Goal: Information Seeking & Learning: Learn about a topic

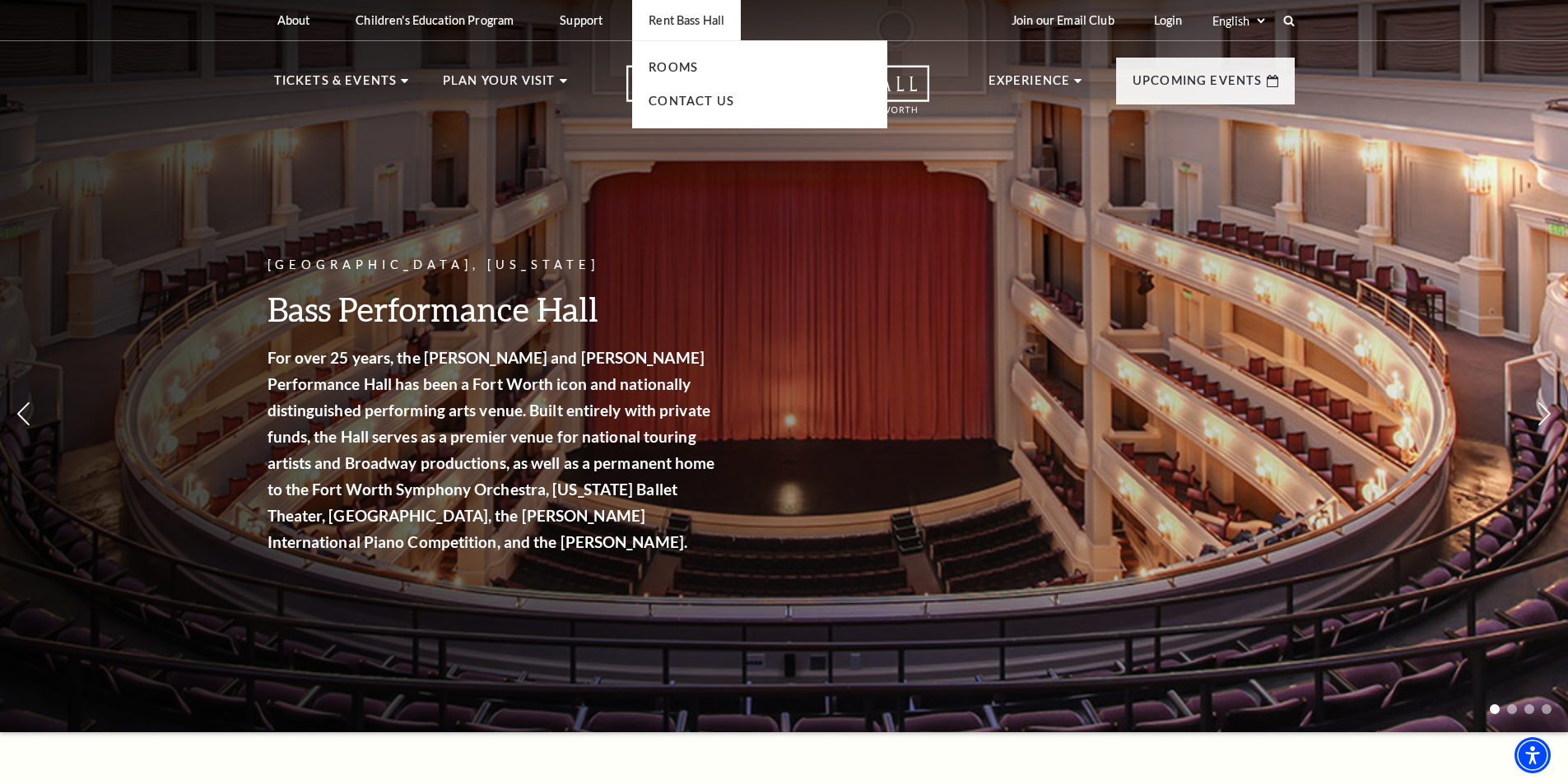
click at [700, 59] on li "Rooms" at bounding box center [759, 68] width 223 height 21
click at [697, 63] on link "Rooms" at bounding box center [673, 67] width 50 height 14
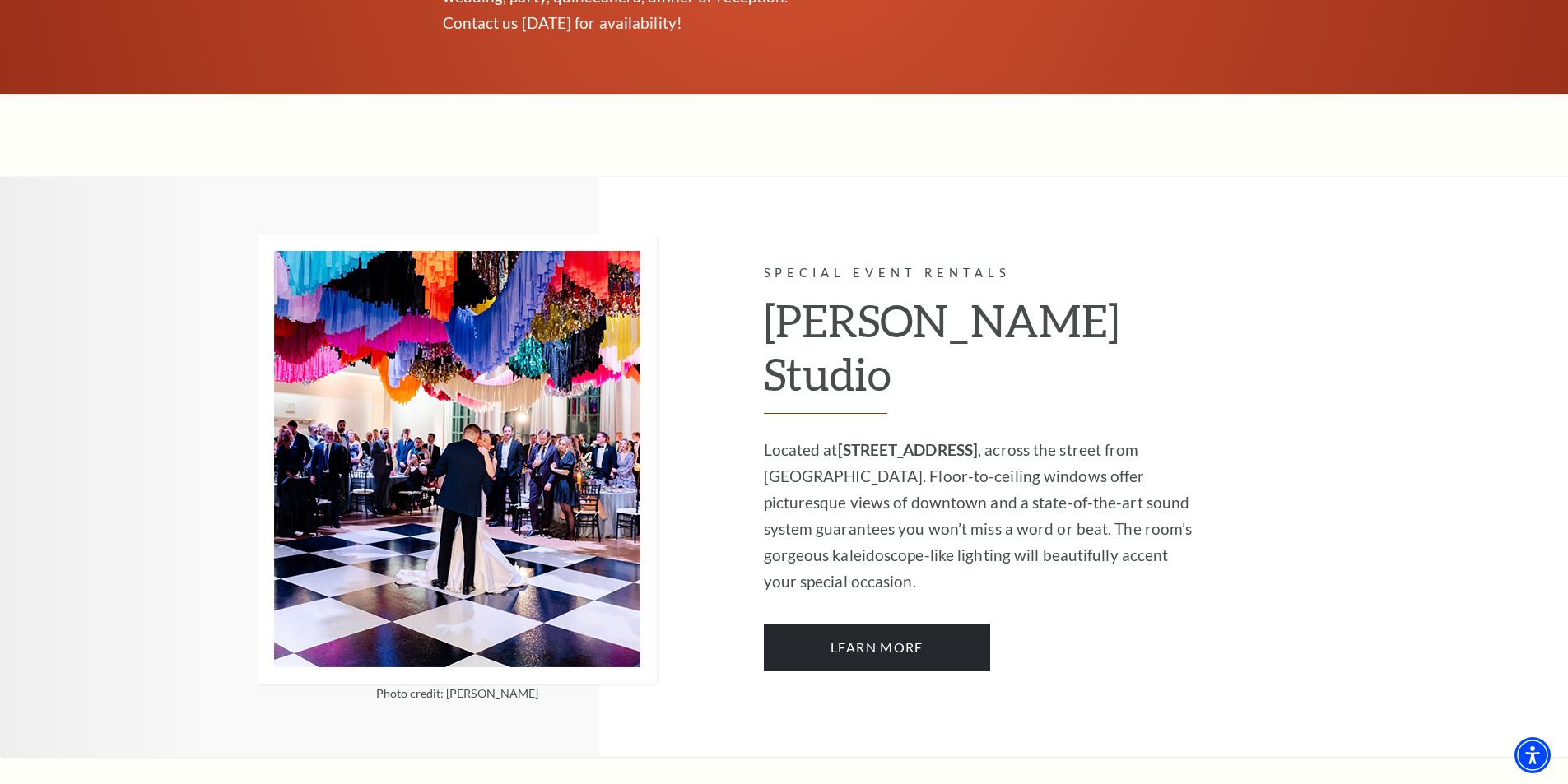
scroll to position [1316, 0]
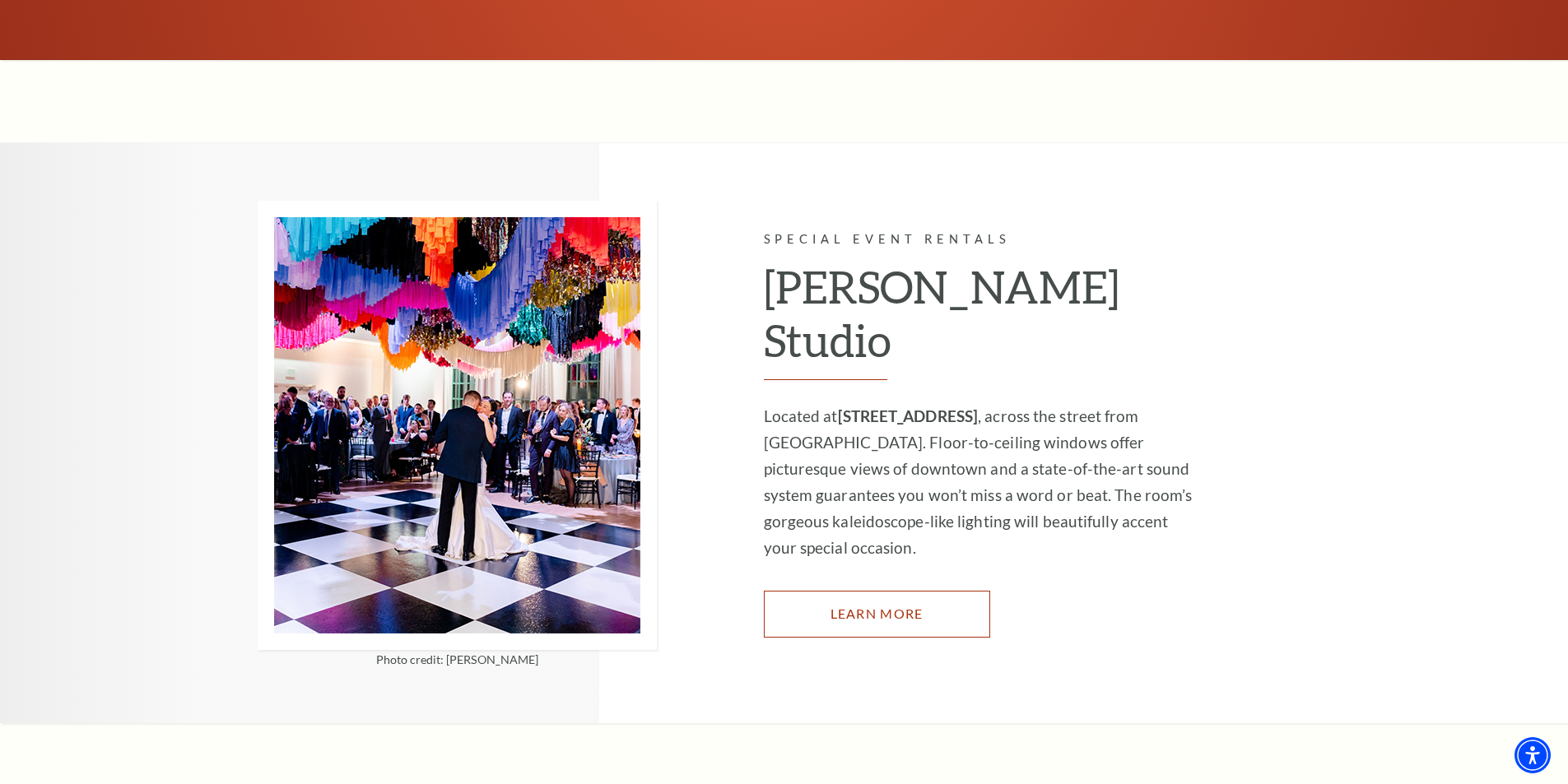
click at [904, 590] on link "Learn More" at bounding box center [876, 613] width 226 height 46
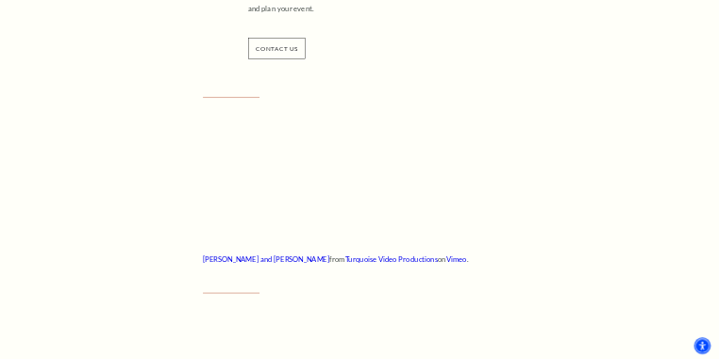
scroll to position [943, 0]
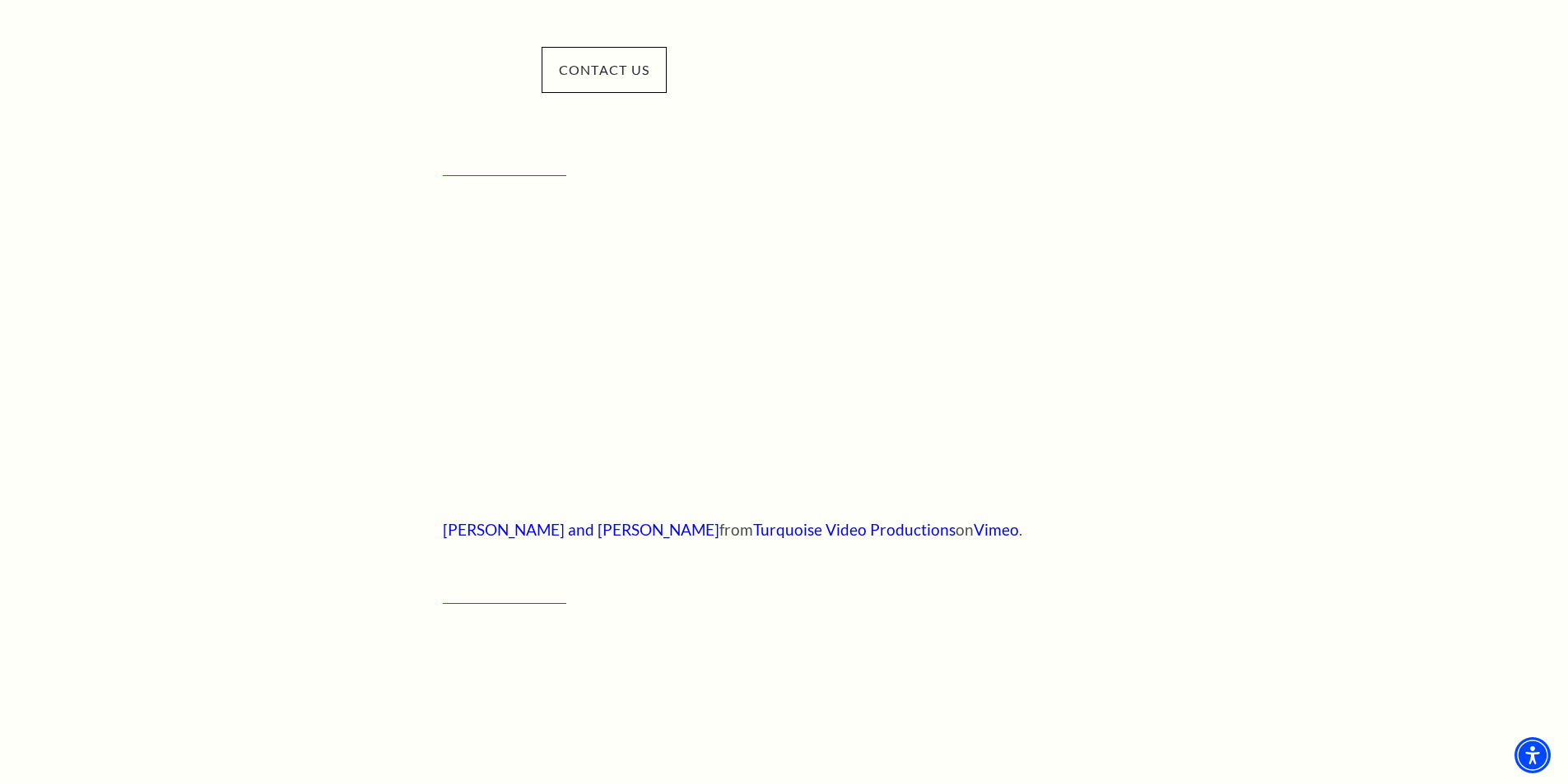
scroll to position [860, 0]
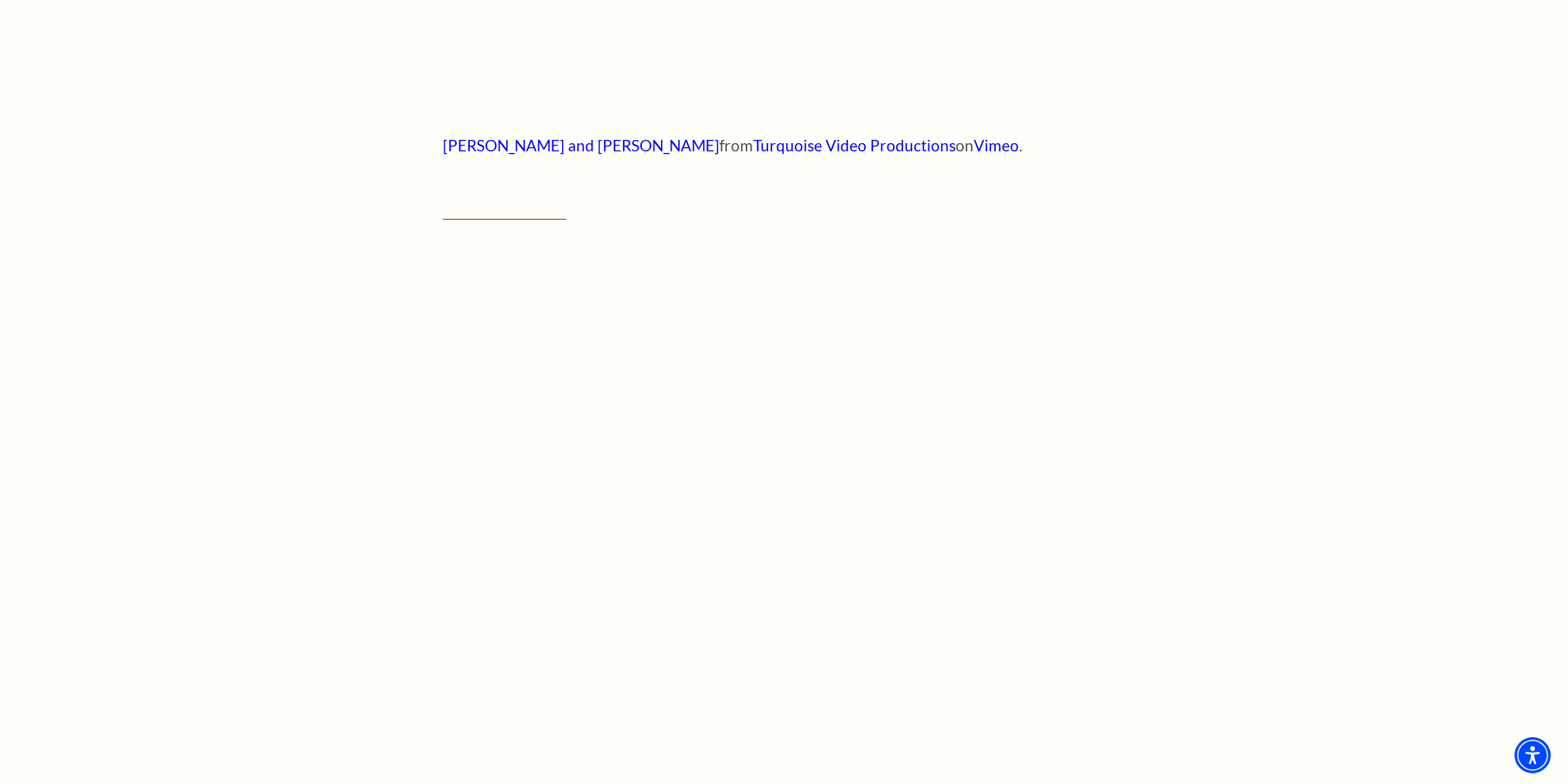
scroll to position [1271, 0]
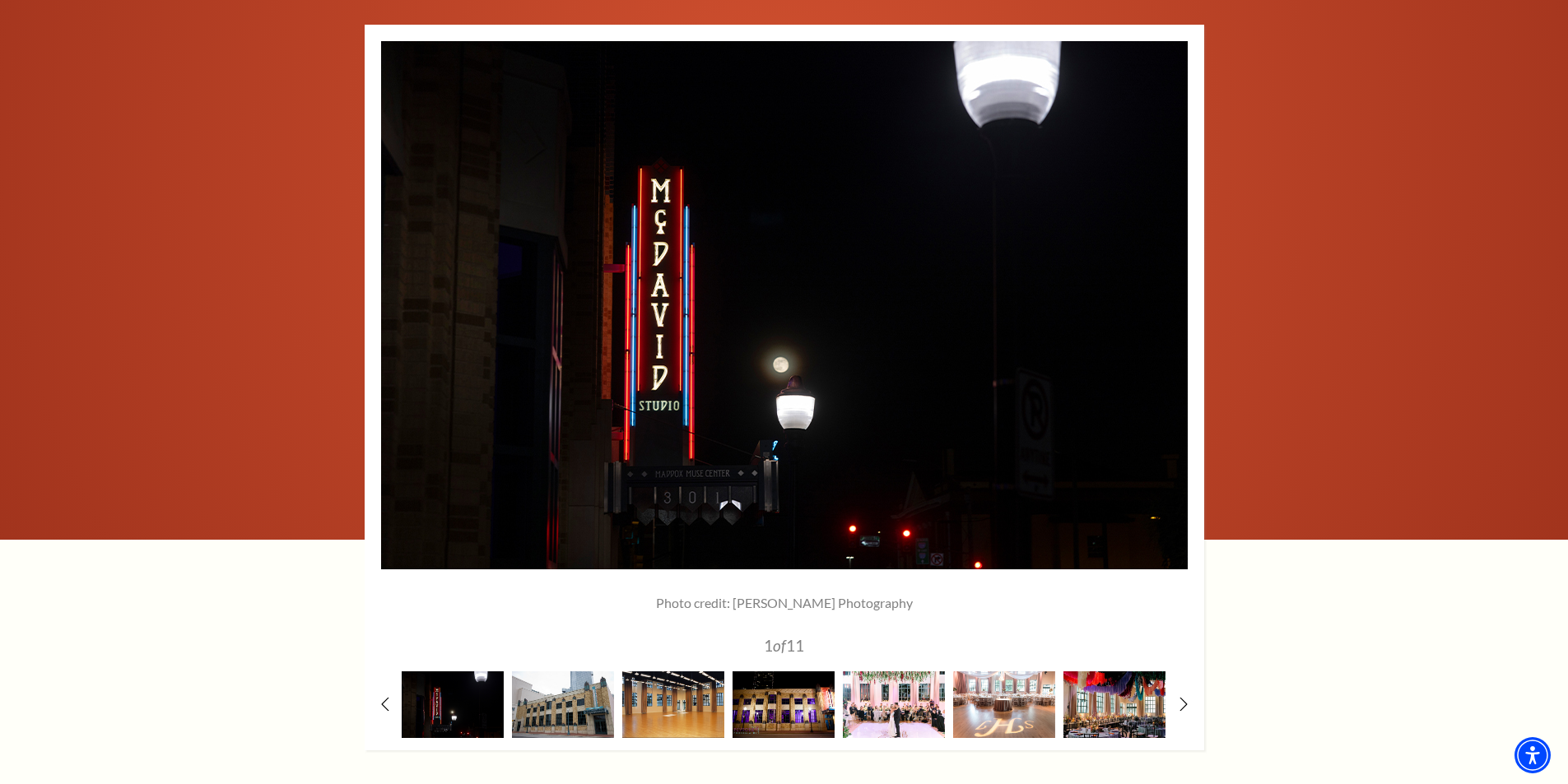
scroll to position [2176, 0]
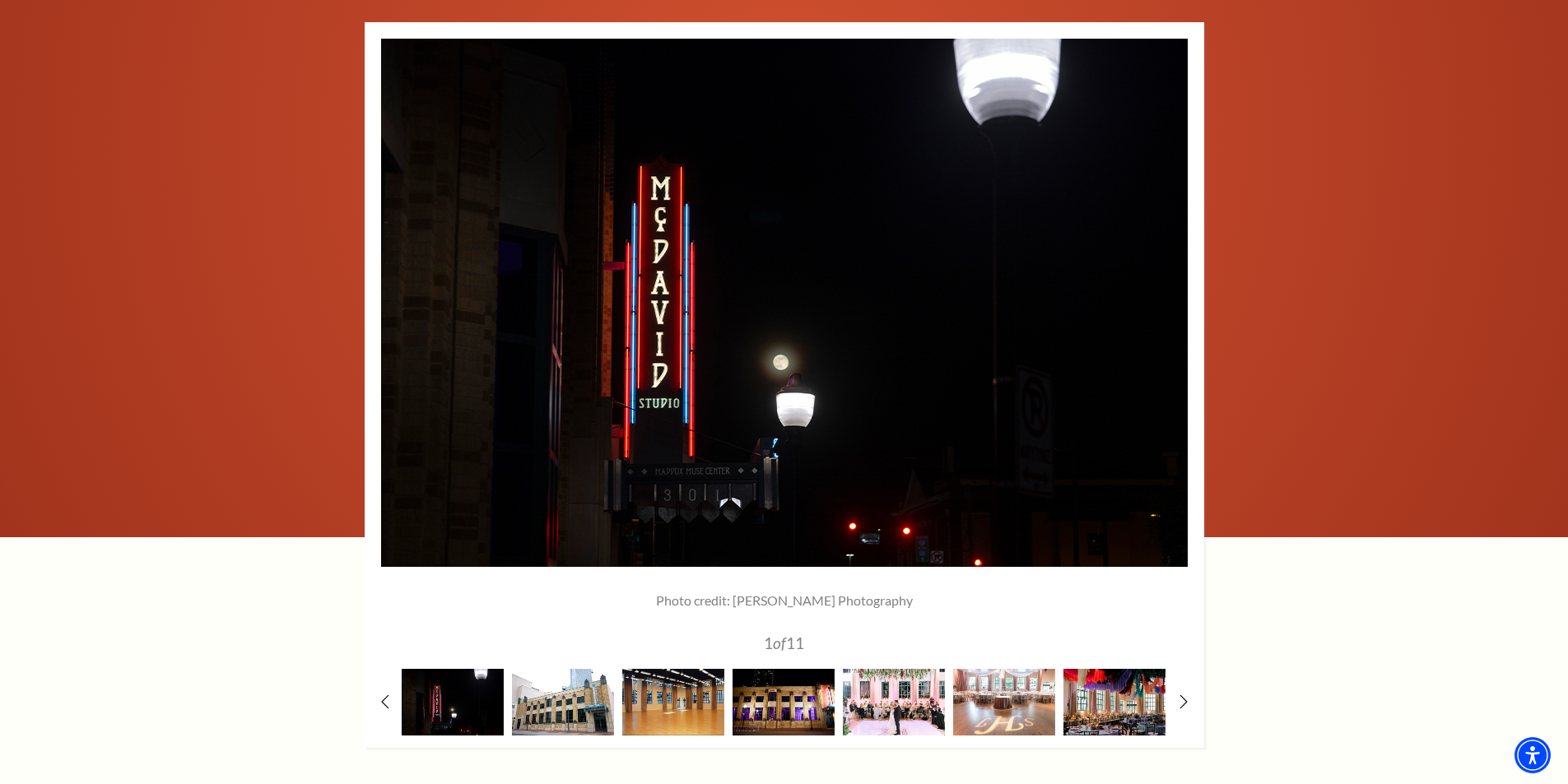
click at [558, 702] on img at bounding box center [563, 702] width 102 height 66
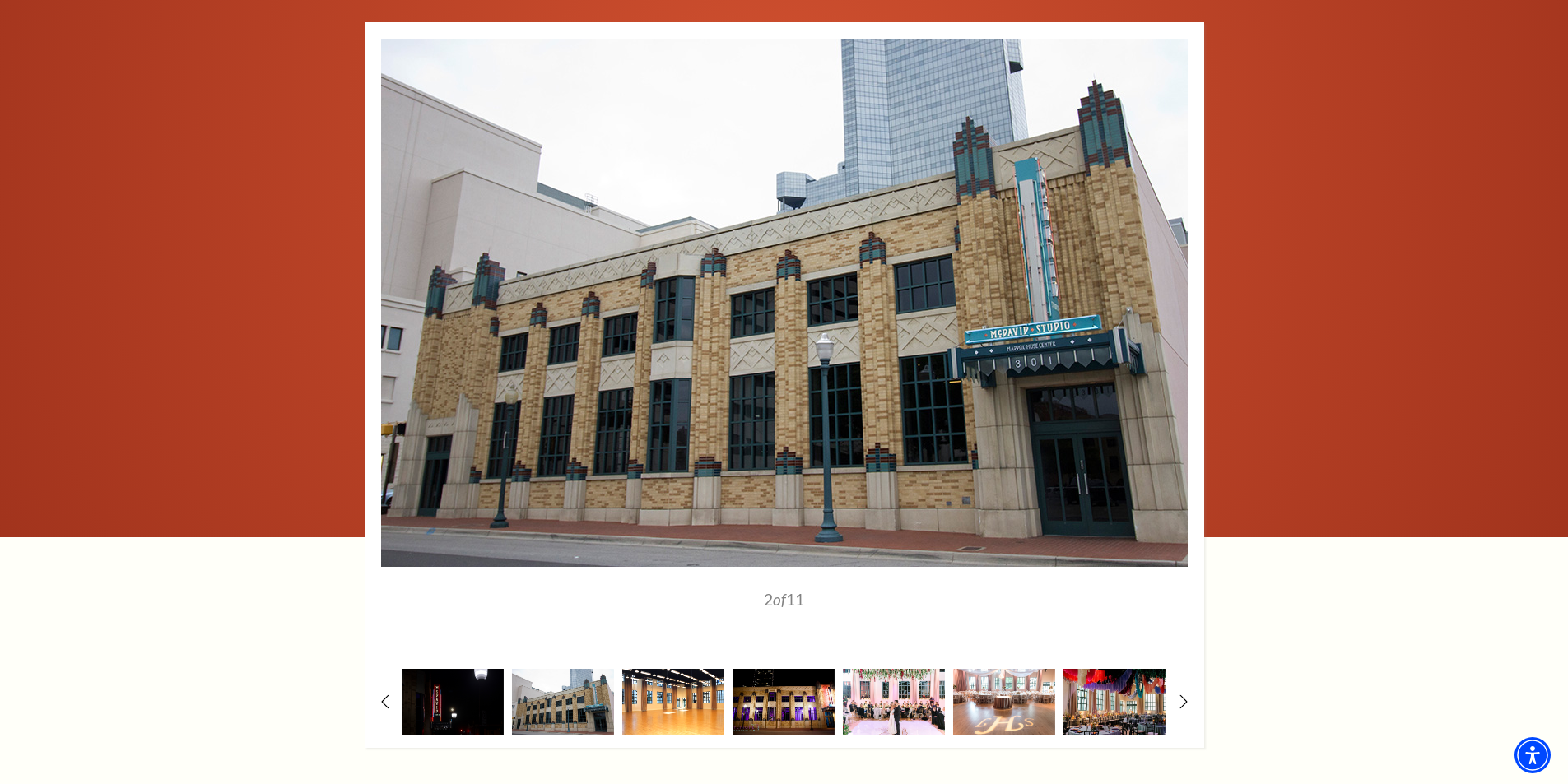
click at [717, 697] on img at bounding box center [673, 702] width 102 height 66
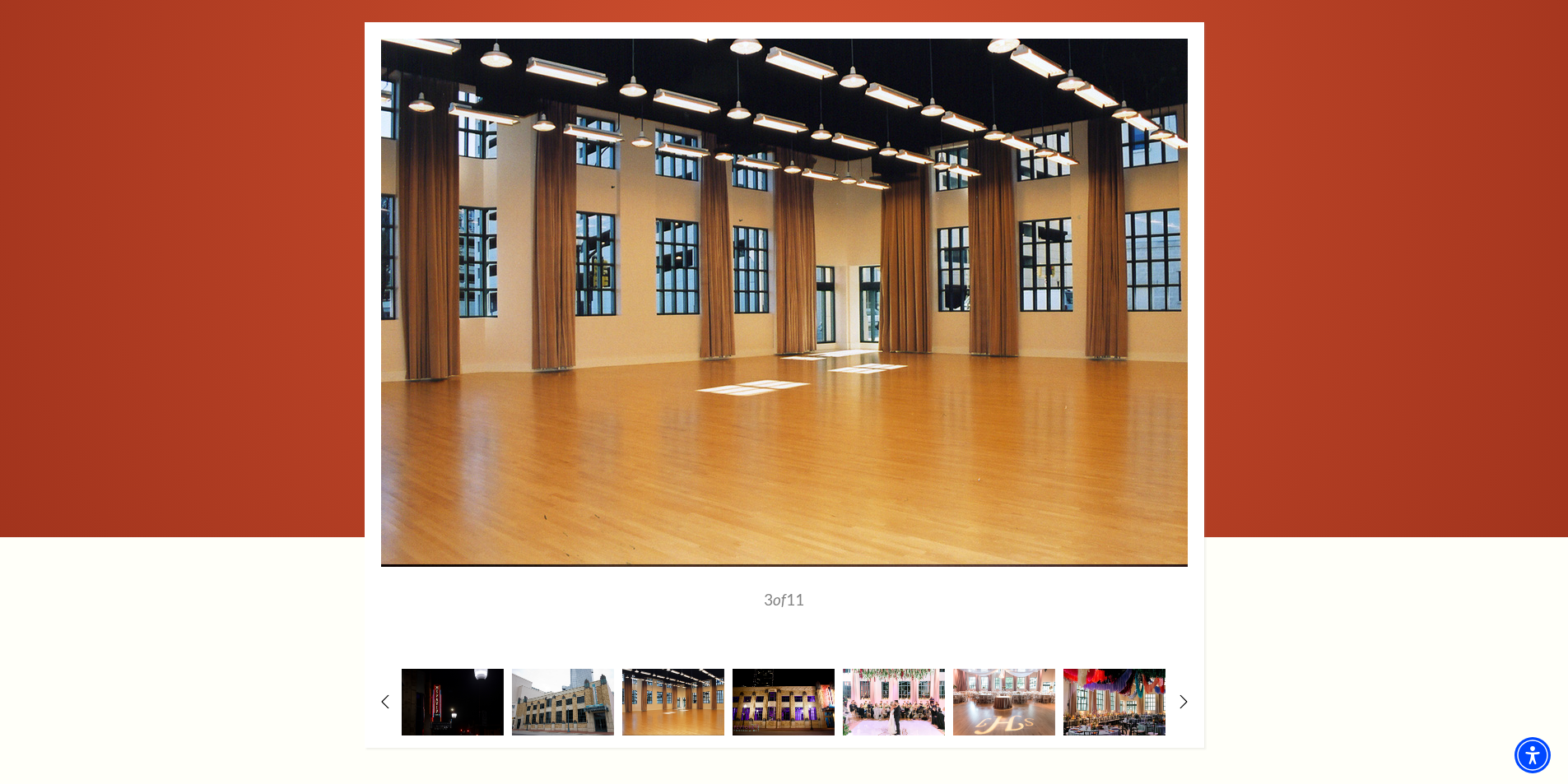
click at [1198, 705] on div at bounding box center [784, 385] width 839 height 726
click at [1173, 700] on div at bounding box center [784, 385] width 839 height 726
click at [1184, 696] on icon at bounding box center [1183, 701] width 10 height 17
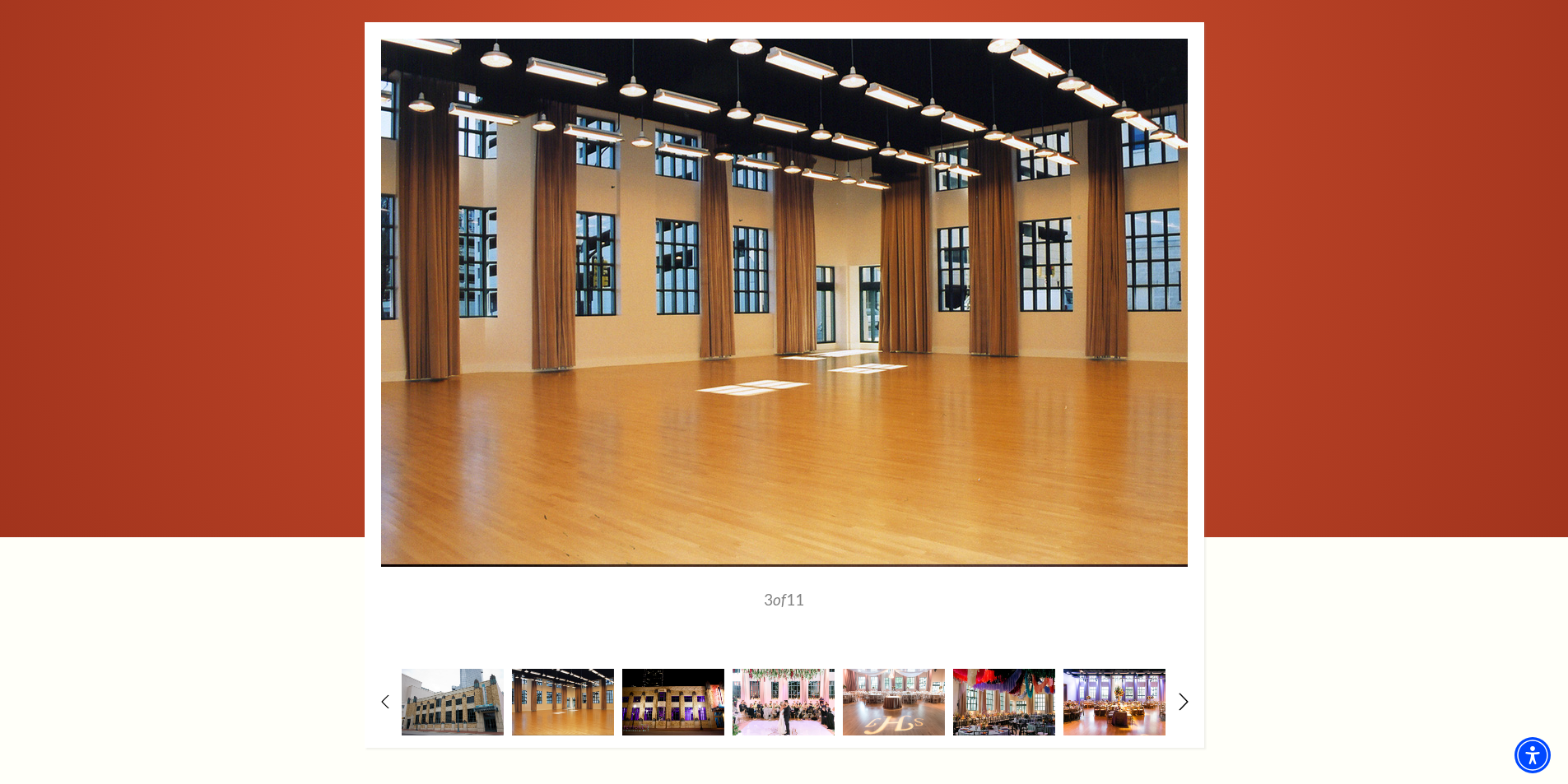
click at [1187, 696] on icon at bounding box center [1183, 701] width 10 height 17
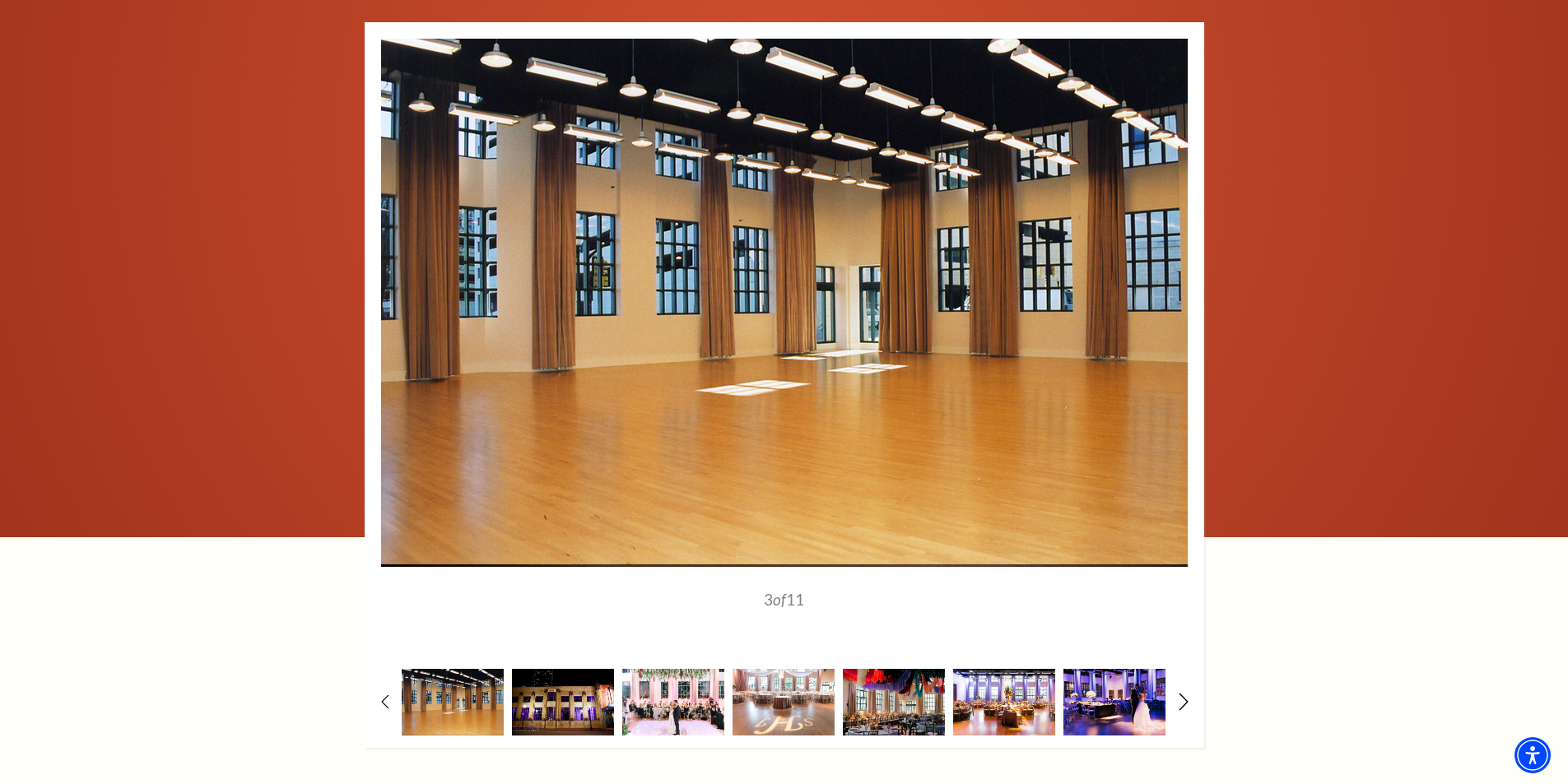
click at [1187, 696] on icon at bounding box center [1183, 701] width 10 height 17
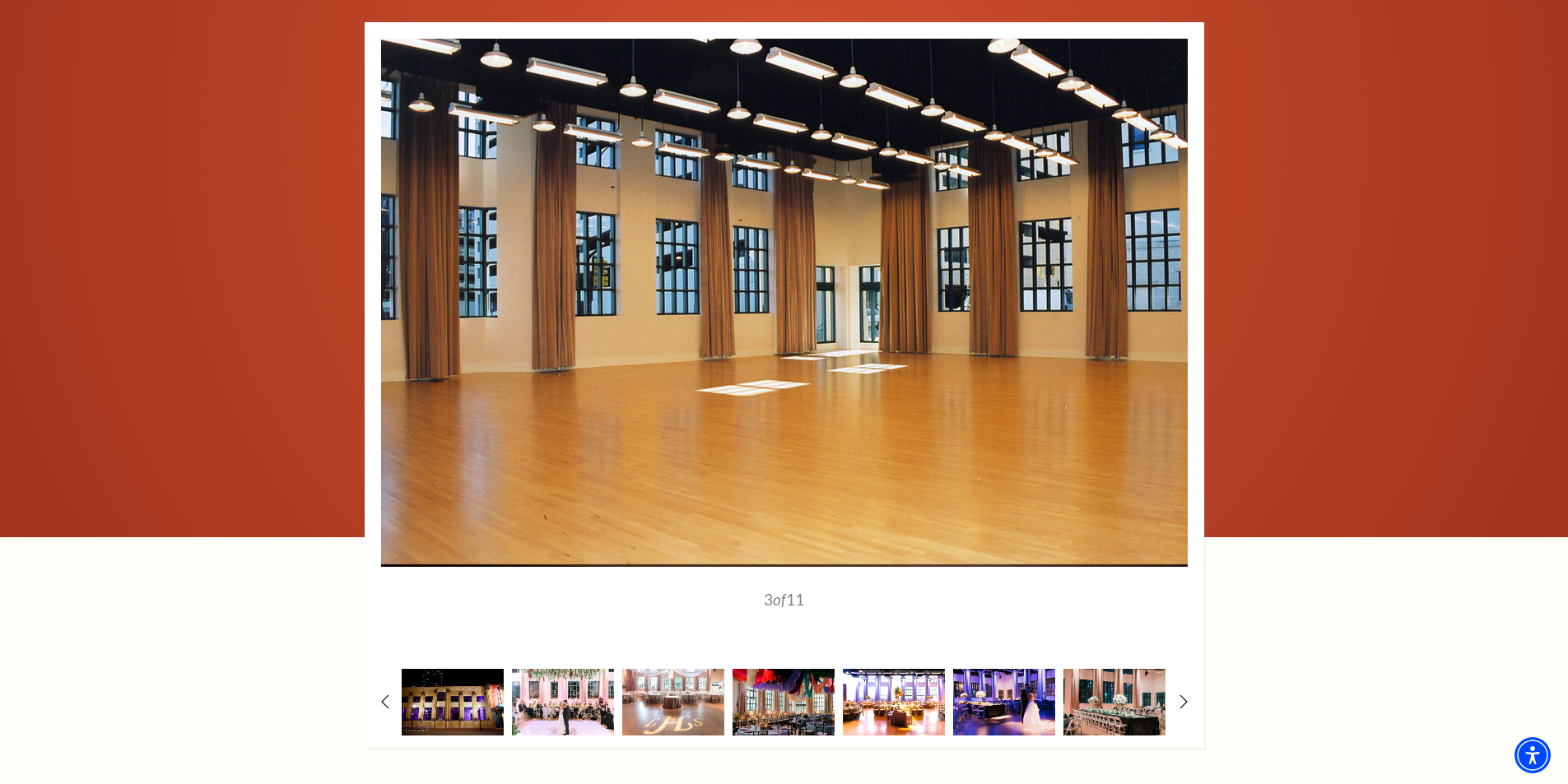
click at [883, 700] on img at bounding box center [894, 702] width 102 height 66
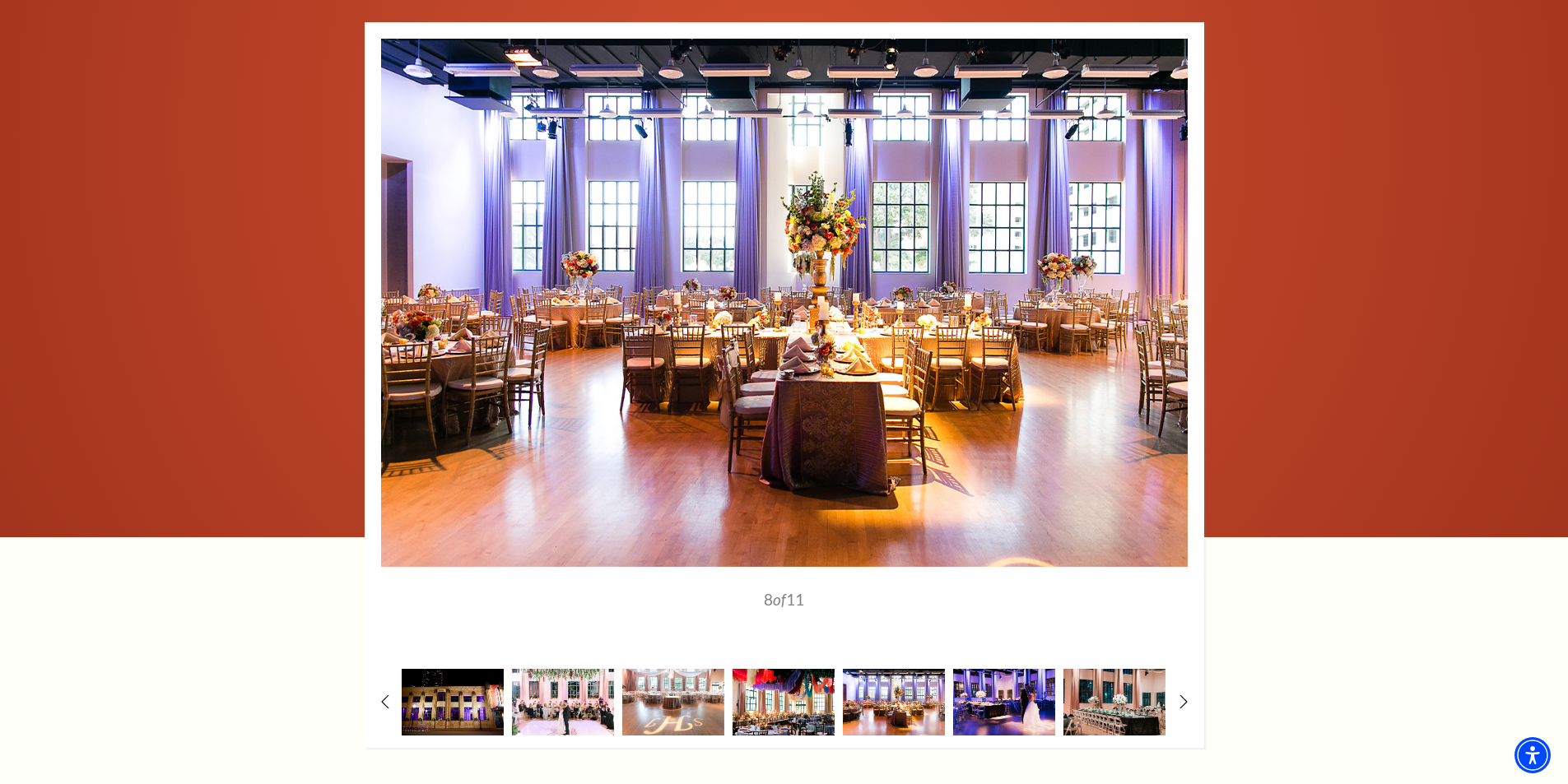
click at [798, 697] on img at bounding box center [783, 702] width 102 height 66
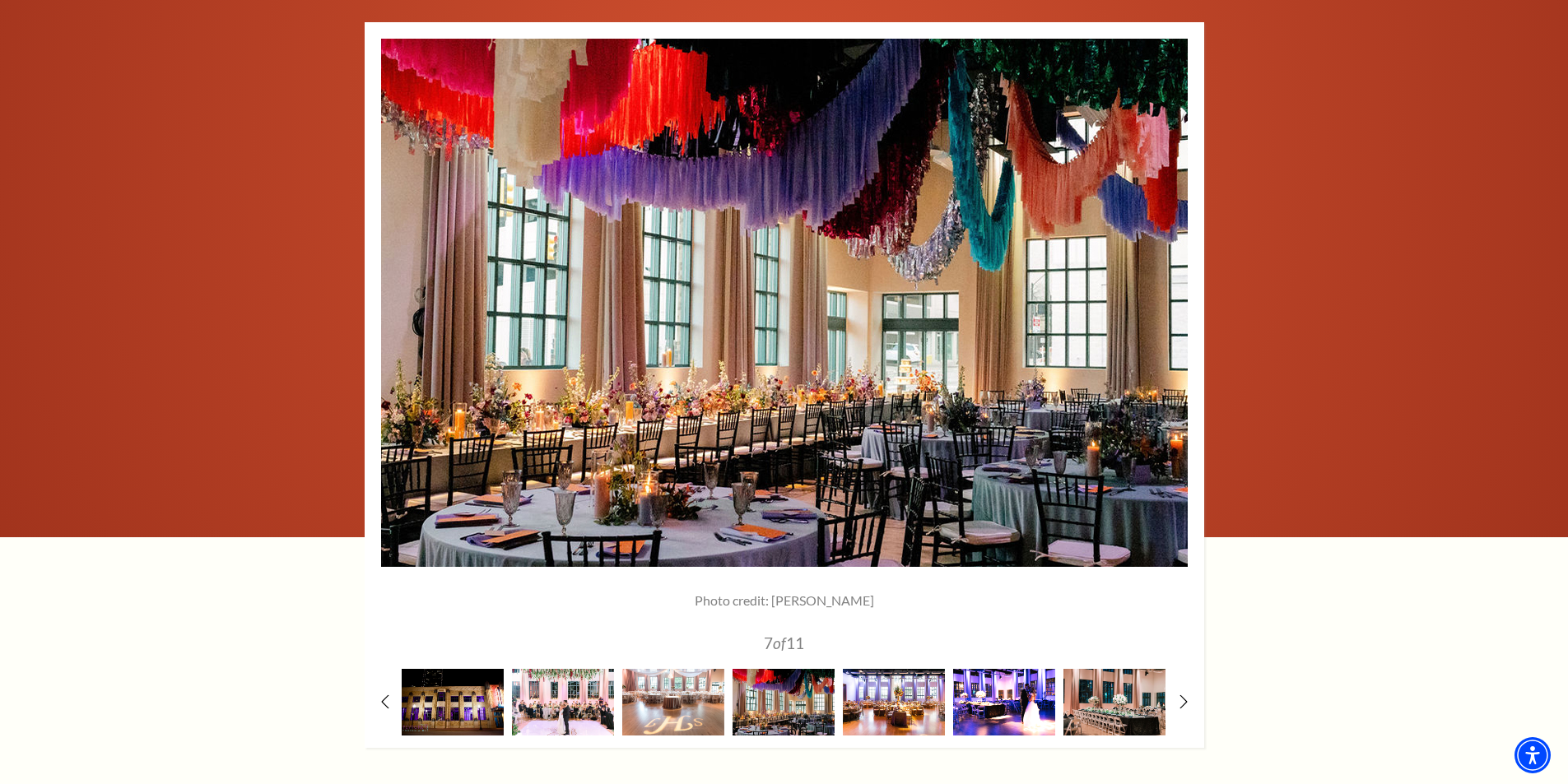
click at [953, 689] on img at bounding box center [1003, 702] width 102 height 66
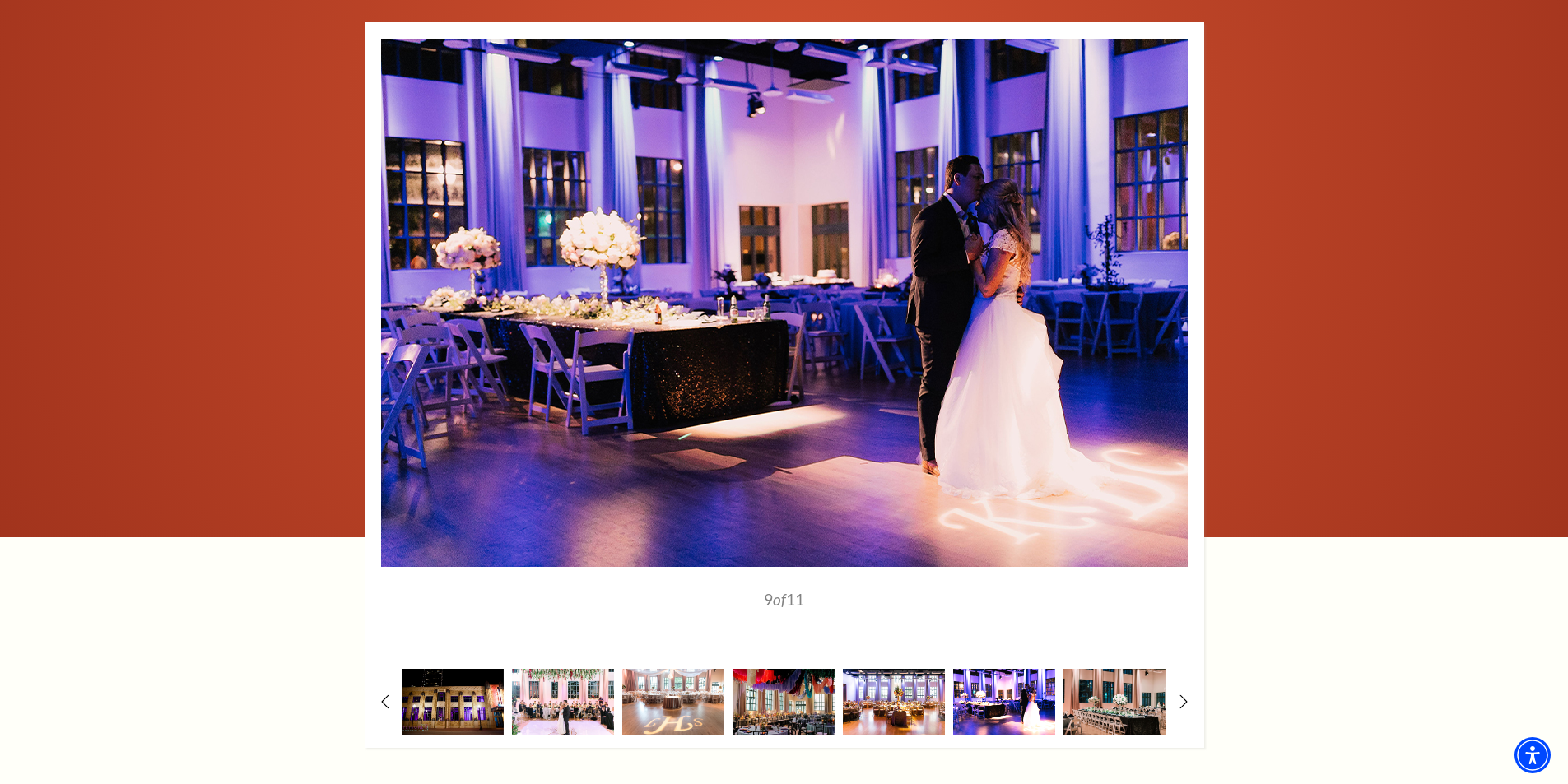
click at [1037, 689] on img at bounding box center [1003, 702] width 102 height 66
click at [1106, 696] on img at bounding box center [1113, 702] width 102 height 66
